Goal: Transaction & Acquisition: Purchase product/service

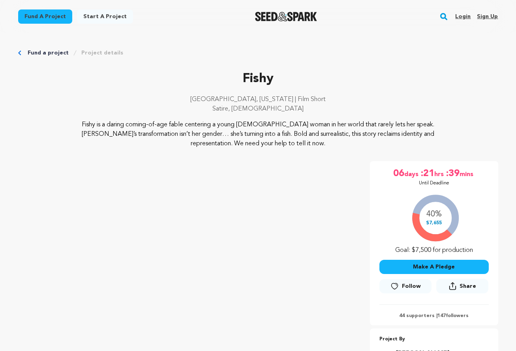
scroll to position [7, 0]
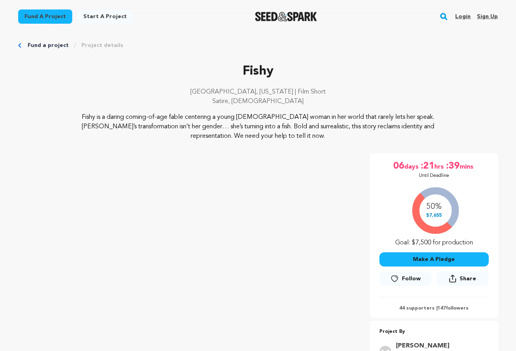
click at [404, 279] on span "Follow" at bounding box center [411, 279] width 19 height 8
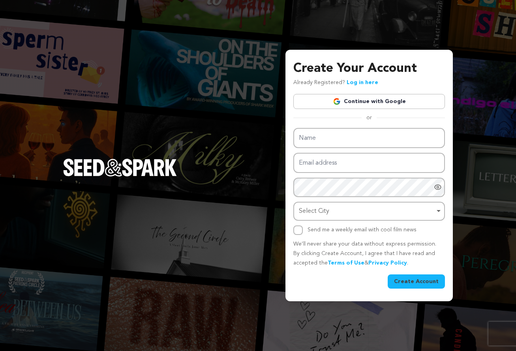
click at [379, 105] on link "Continue with Google" at bounding box center [369, 101] width 152 height 15
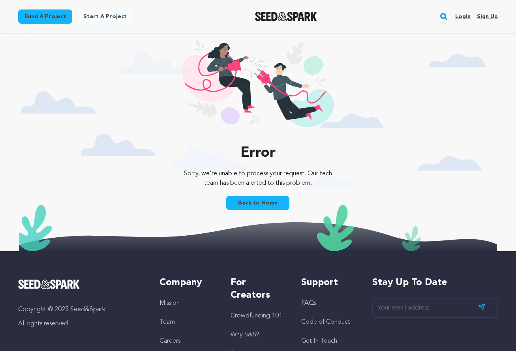
click at [459, 13] on link "Login" at bounding box center [462, 16] width 15 height 13
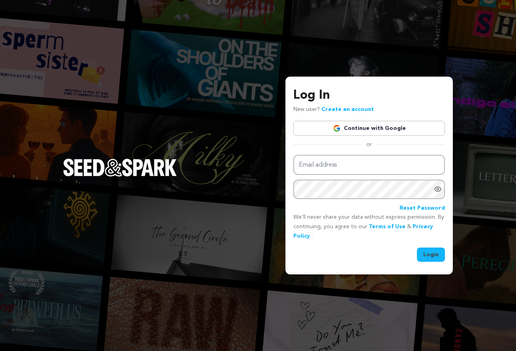
click at [428, 246] on div "Email address Password Reset Password We’ll never share your data without expre…" at bounding box center [369, 208] width 152 height 107
click at [402, 123] on link "Continue with Google" at bounding box center [369, 128] width 152 height 15
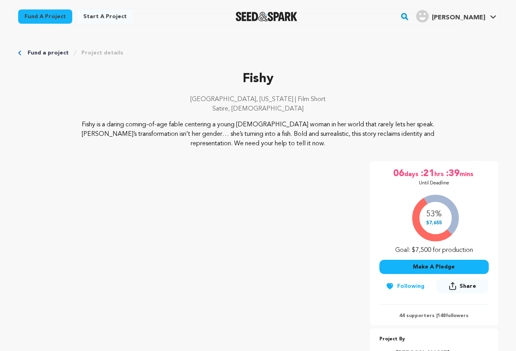
click at [409, 18] on rect "button" at bounding box center [404, 16] width 9 height 9
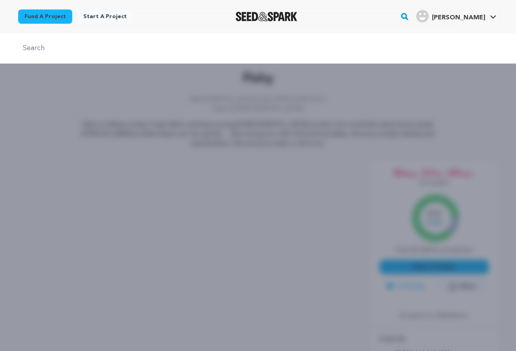
click at [93, 60] on div at bounding box center [258, 48] width 516 height 30
click at [90, 54] on div at bounding box center [258, 48] width 516 height 30
click at [77, 44] on input "text" at bounding box center [258, 48] width 480 height 11
type input "fishy"
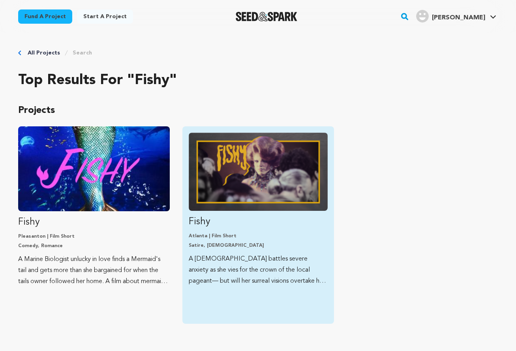
click at [234, 162] on img "Fund Fishy" at bounding box center [258, 172] width 139 height 78
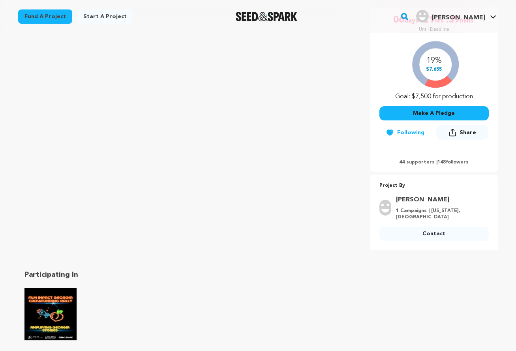
scroll to position [154, 0]
